Goal: Obtain resource: Download file/media

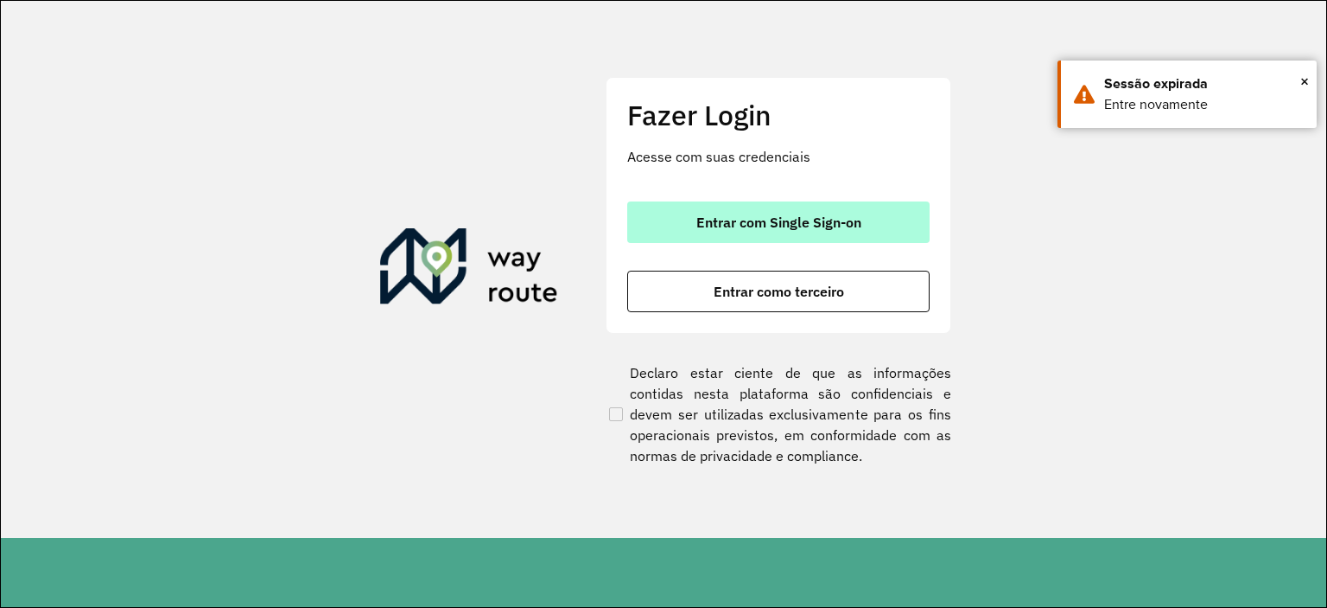
click at [753, 207] on button "Entrar com Single Sign-on" at bounding box center [778, 221] width 302 height 41
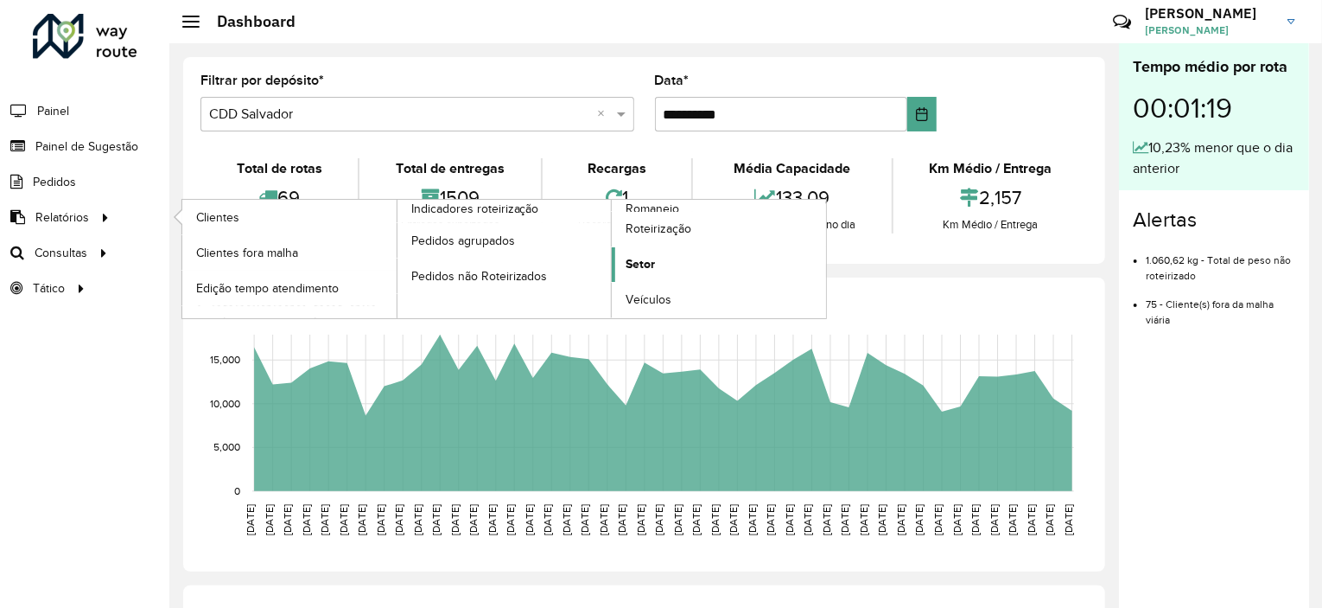
click at [641, 260] on span "Setor" at bounding box center [640, 264] width 29 height 18
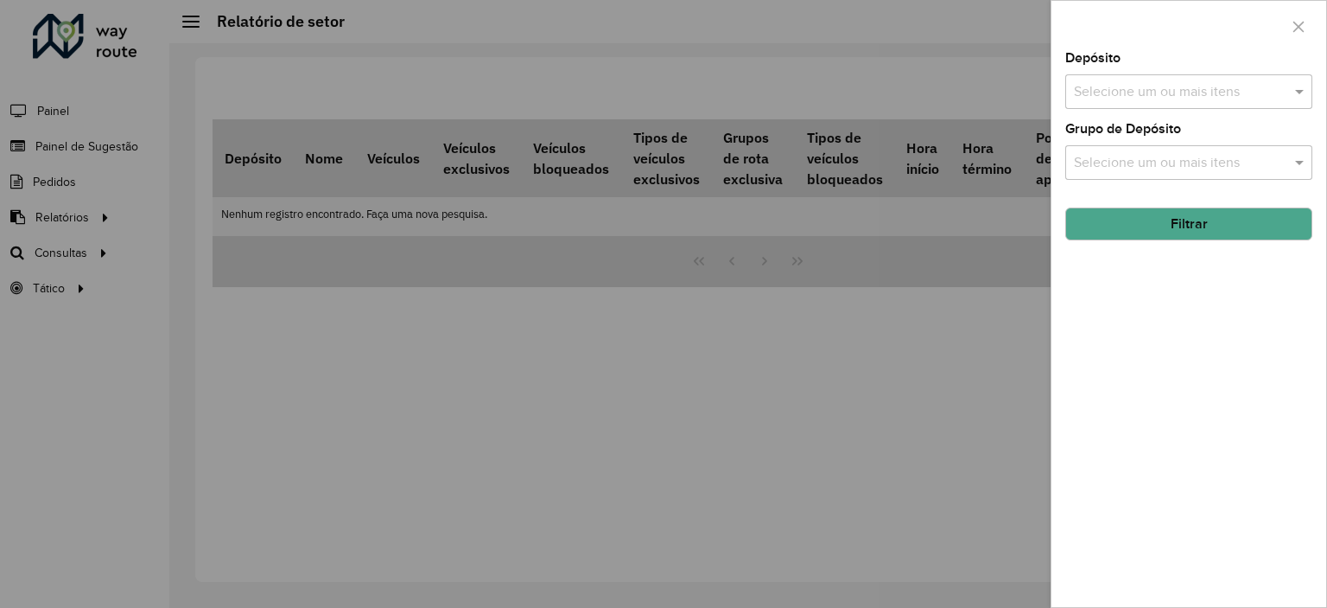
click at [1224, 166] on input "text" at bounding box center [1180, 163] width 221 height 21
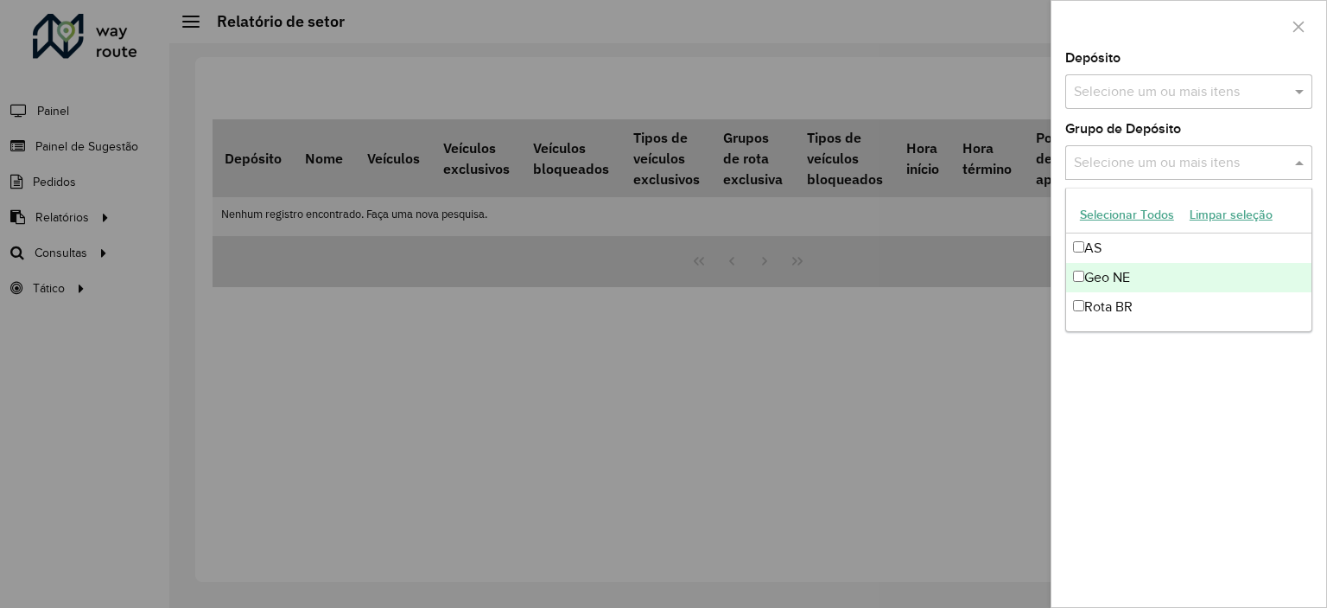
click at [1117, 276] on div "Geo NE" at bounding box center [1188, 277] width 245 height 29
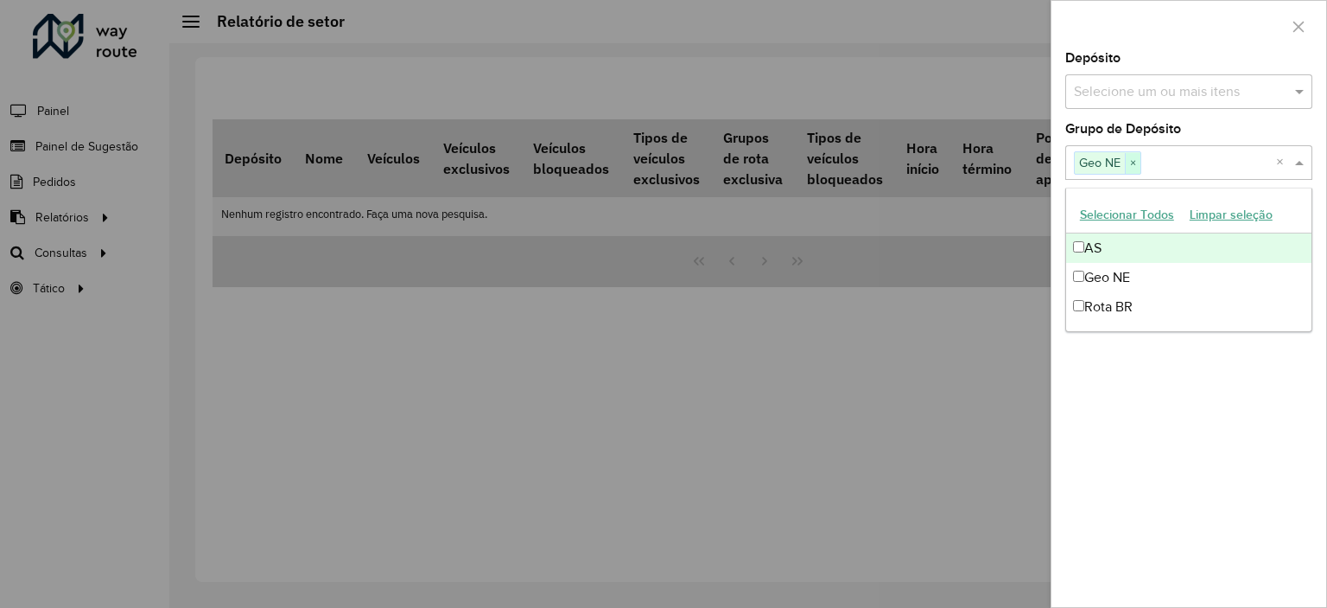
click at [1133, 156] on span "×" at bounding box center [1133, 163] width 16 height 21
click at [1140, 79] on div "Selecione um ou mais itens" at bounding box center [1189, 91] width 247 height 35
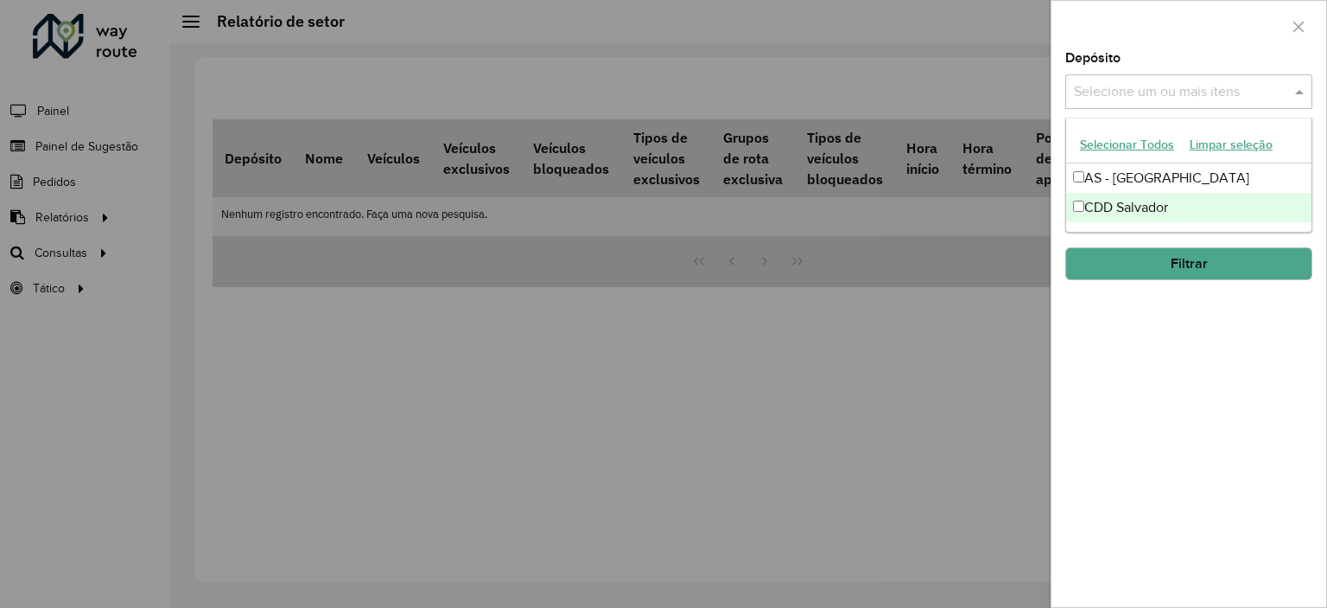
click at [1124, 203] on div "CDD Salvador" at bounding box center [1188, 207] width 245 height 29
click at [1169, 334] on div "Depósito Selecione um ou mais itens CDD Salvador × × Grupo de Depósito Selecion…" at bounding box center [1189, 329] width 275 height 555
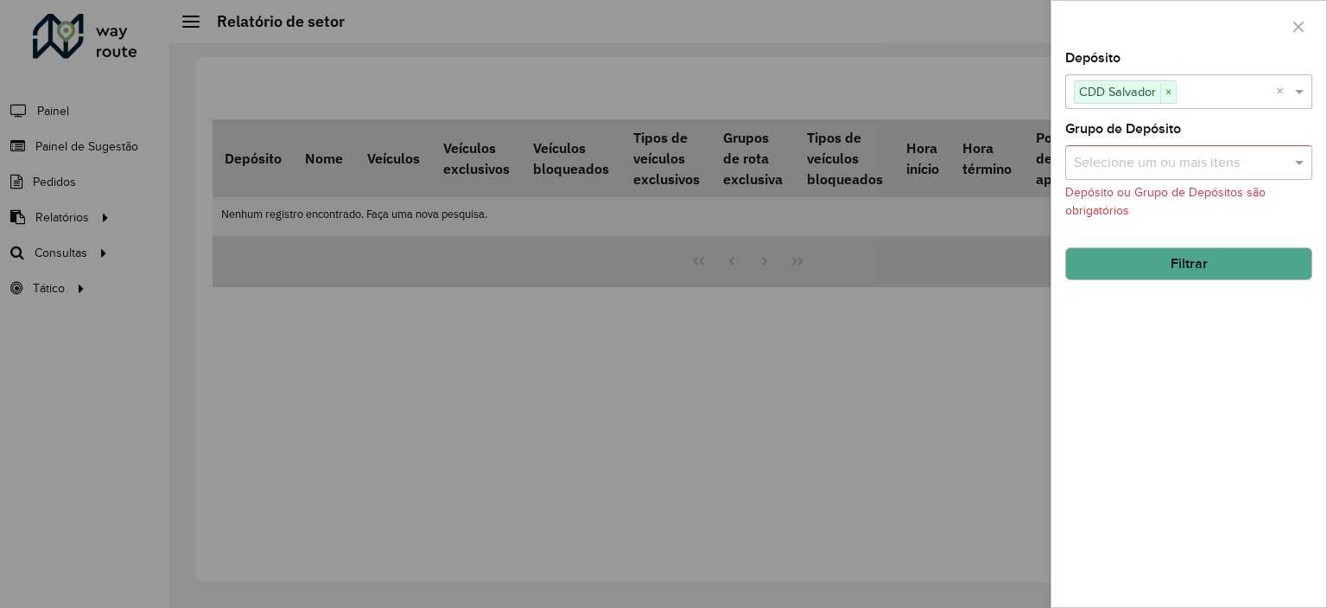
click at [1170, 266] on button "Filtrar" at bounding box center [1189, 263] width 247 height 33
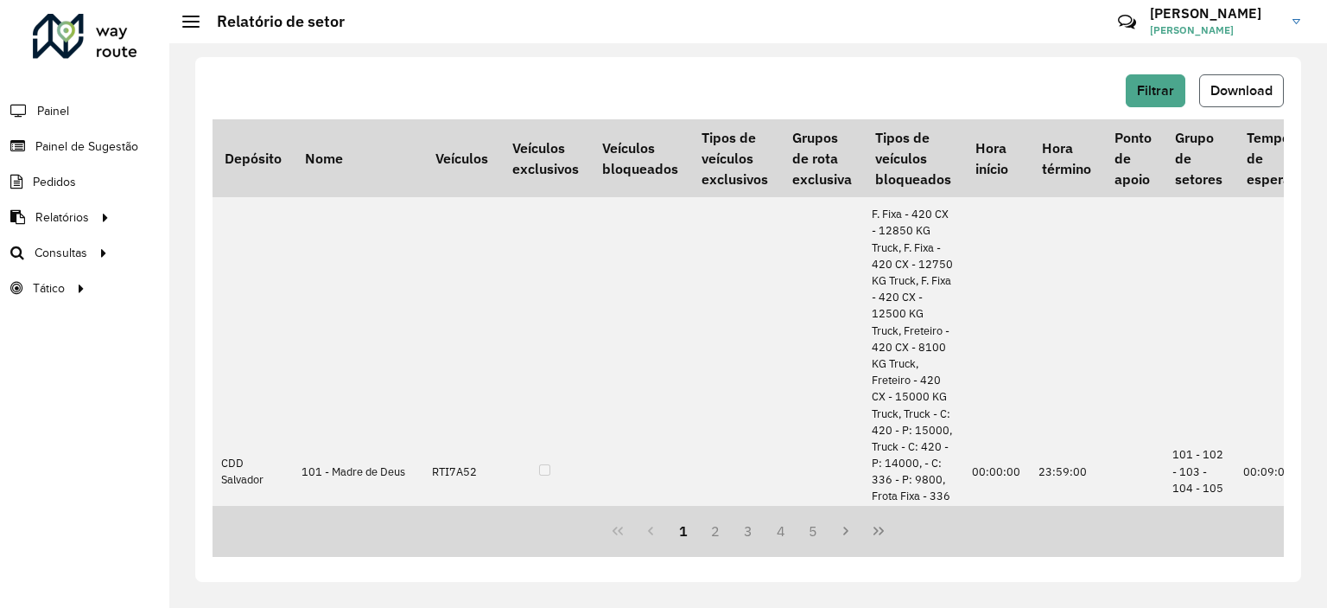
click at [1219, 86] on span "Download" at bounding box center [1242, 90] width 62 height 15
click at [73, 142] on span "Painel de Sugestão" at bounding box center [89, 146] width 108 height 18
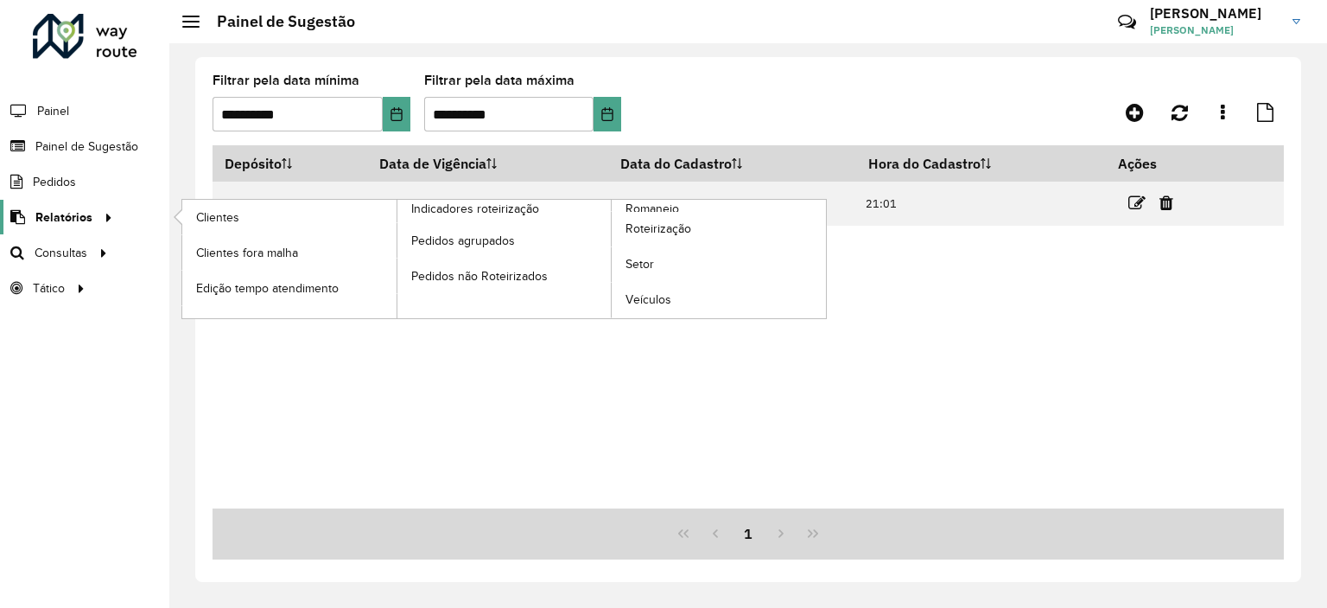
click at [60, 222] on span "Relatórios" at bounding box center [63, 217] width 57 height 18
click at [660, 205] on span "Romaneio" at bounding box center [654, 209] width 56 height 18
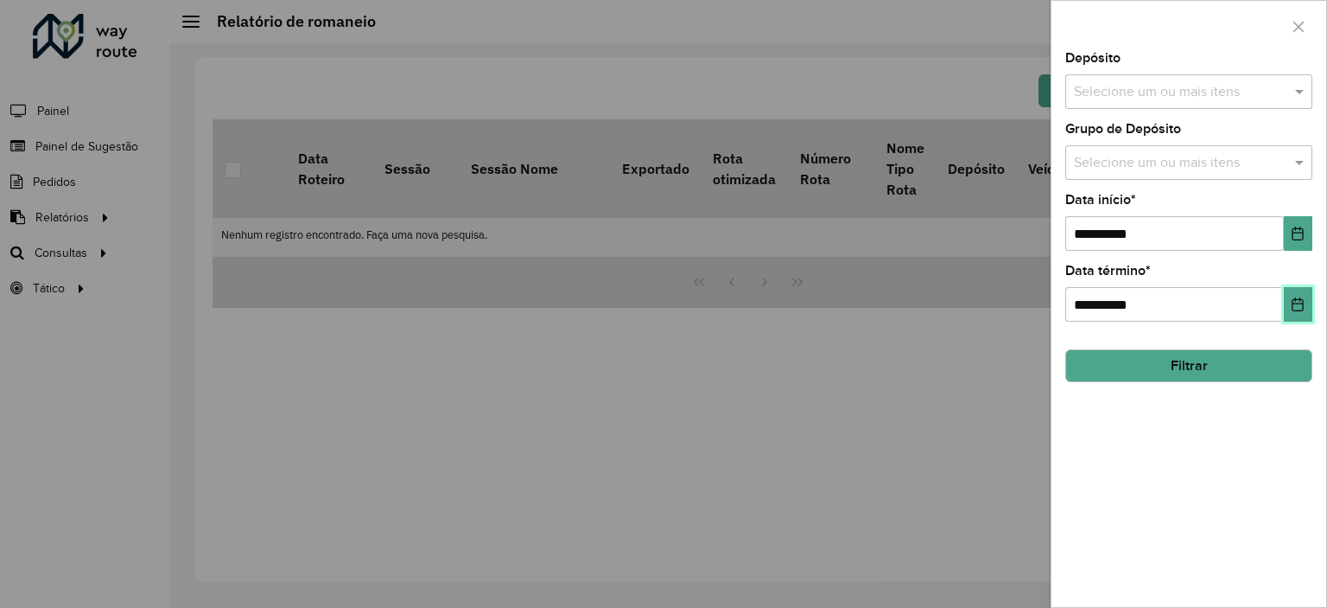
click at [1296, 303] on icon "Choose Date" at bounding box center [1298, 304] width 14 height 14
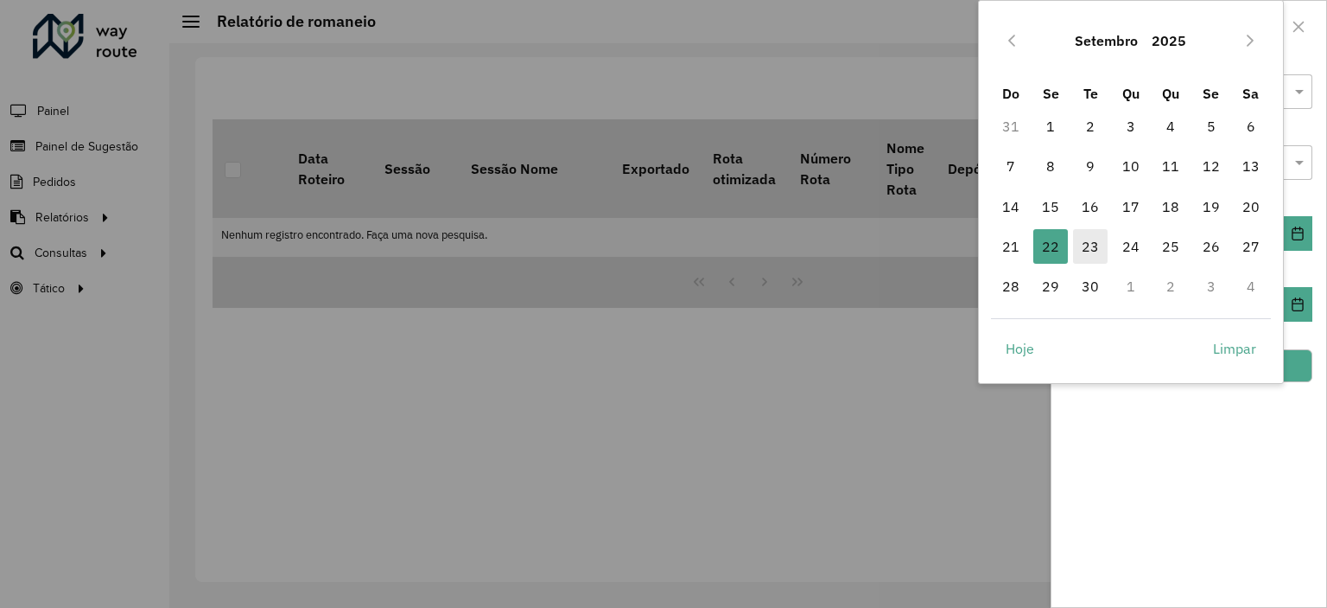
click at [1092, 251] on span "23" at bounding box center [1090, 246] width 35 height 35
